Goal: Check status: Check status

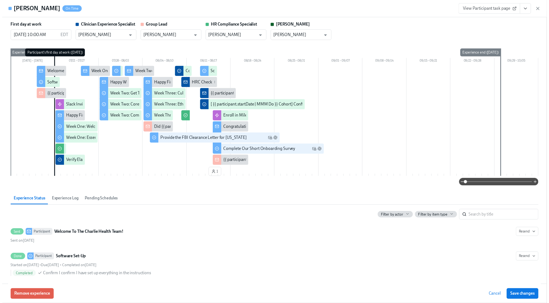
scroll to position [0, 7729]
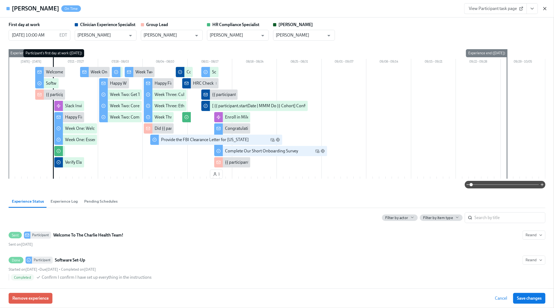
click at [546, 9] on icon "button" at bounding box center [544, 8] width 5 height 5
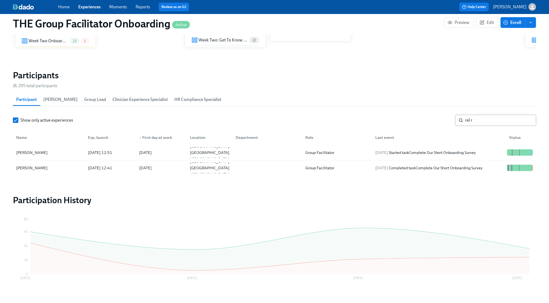
click at [467, 118] on input "rel r" at bounding box center [500, 120] width 71 height 11
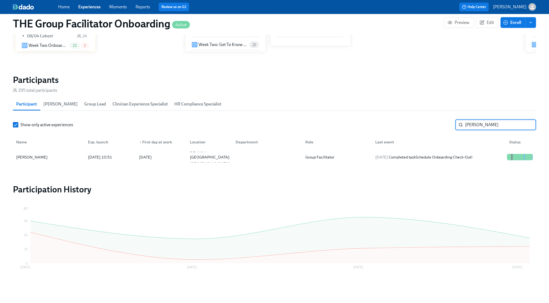
scroll to position [413, 0]
type input "[PERSON_NAME]"
click at [453, 156] on div "[DATE] Completed task Schedule Onboarding Check-Out!" at bounding box center [424, 157] width 102 height 6
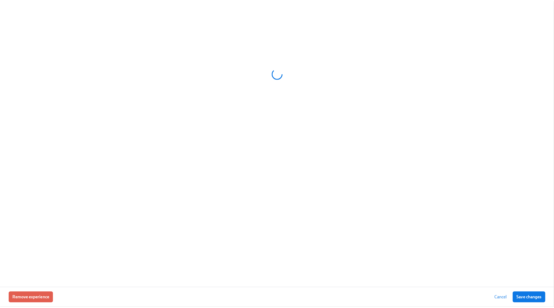
scroll to position [408, 0]
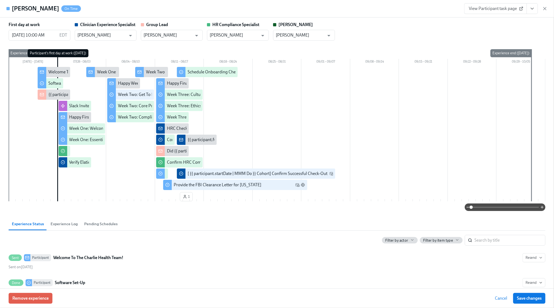
click at [531, 9] on icon "View task page" at bounding box center [532, 8] width 5 height 5
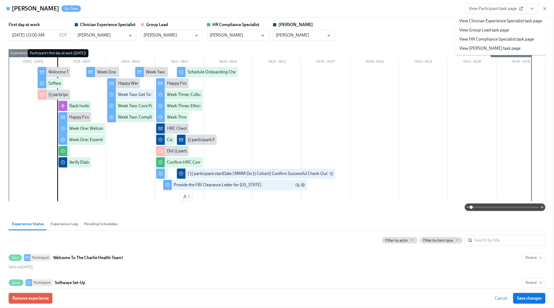
click at [501, 21] on link "View Clinician Experience Specialist task page" at bounding box center [500, 21] width 83 height 6
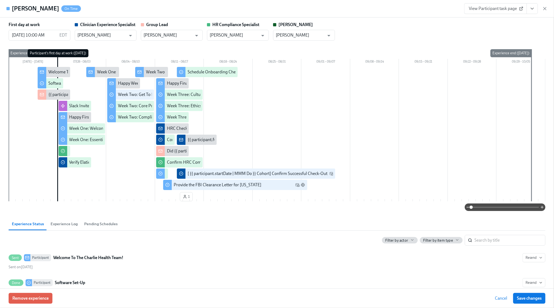
click at [544, 7] on icon "button" at bounding box center [544, 8] width 5 height 5
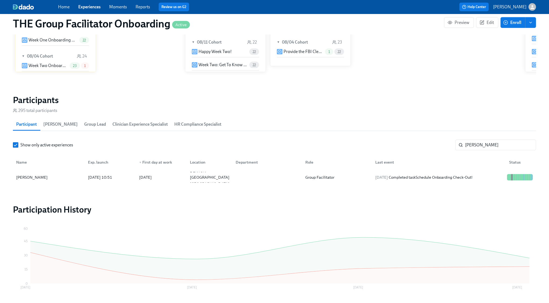
scroll to position [0, 7801]
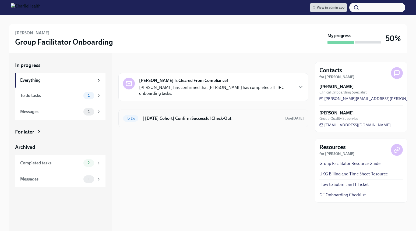
click at [177, 123] on div "To Do [ [DATE] Cohort] Confirm Successful Check-Out Due [DATE]" at bounding box center [213, 119] width 190 height 18
click at [179, 121] on h6 "[ [DATE] Cohort] Confirm Successful Check-Out" at bounding box center [211, 119] width 138 height 6
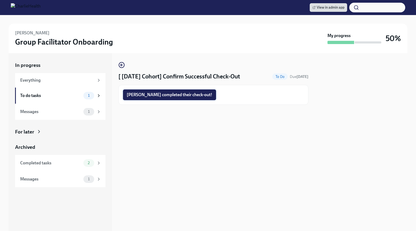
click at [157, 97] on span "[PERSON_NAME] completed their check-out!" at bounding box center [169, 94] width 85 height 5
